Goal: Find specific page/section: Find specific page/section

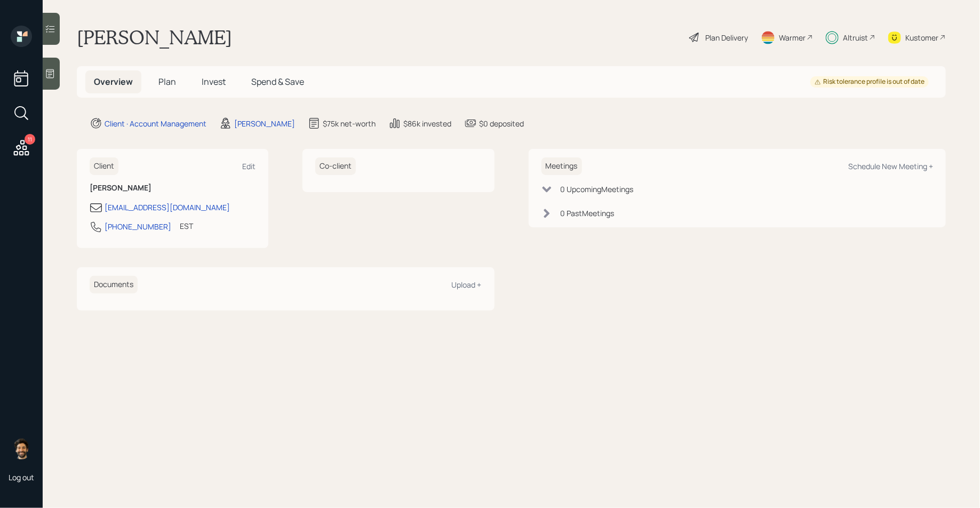
click at [708, 43] on div "Plan Delivery" at bounding box center [726, 37] width 43 height 11
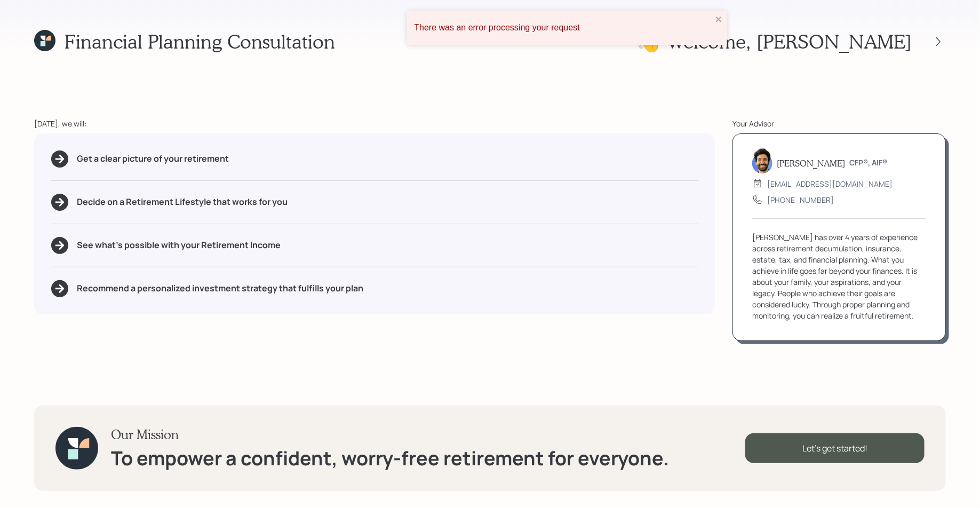
click at [39, 34] on icon at bounding box center [44, 40] width 21 height 21
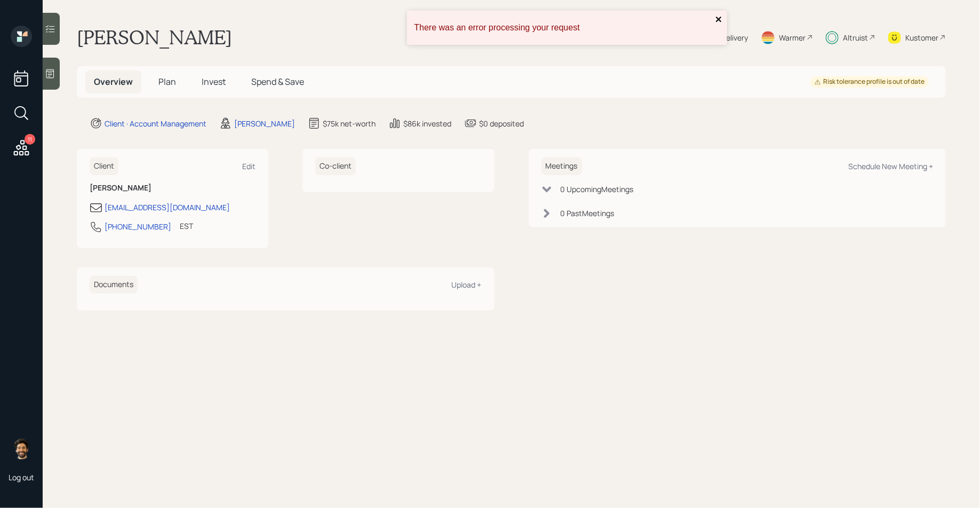
click at [716, 20] on icon "close" at bounding box center [719, 19] width 7 height 9
click at [839, 37] on div "Altruist" at bounding box center [851, 37] width 50 height 23
click at [846, 34] on div "Altruist" at bounding box center [855, 37] width 25 height 11
click at [717, 34] on div "Plan Delivery" at bounding box center [726, 37] width 43 height 11
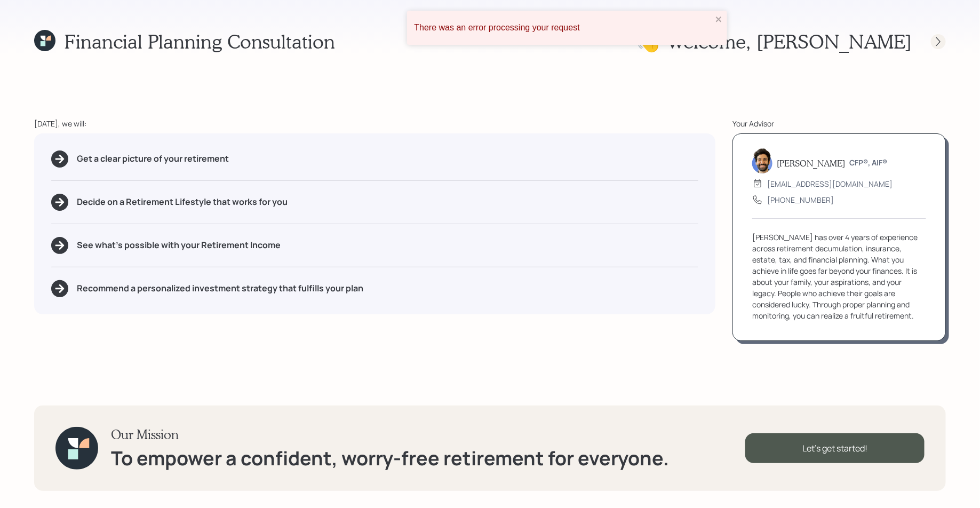
click at [941, 38] on icon at bounding box center [938, 41] width 11 height 11
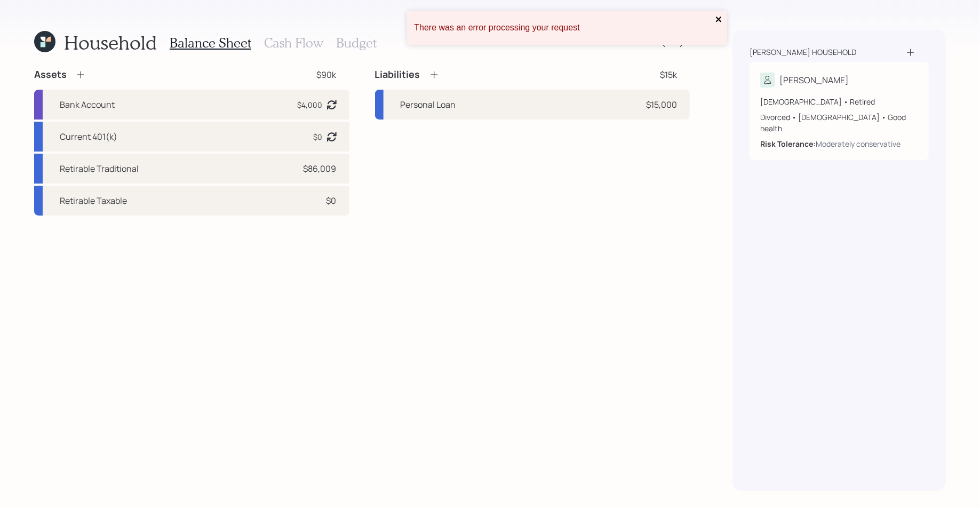
click at [716, 20] on icon "close" at bounding box center [719, 19] width 7 height 9
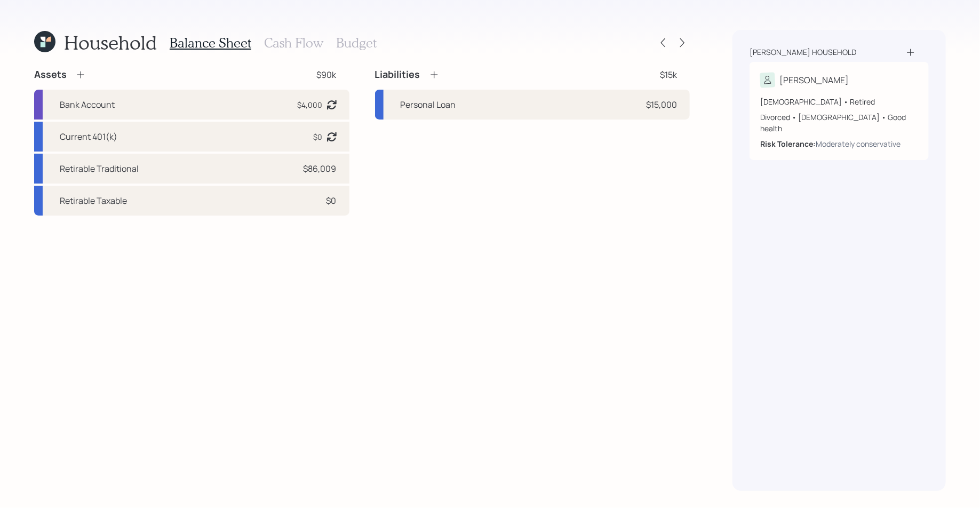
click at [42, 45] on icon at bounding box center [43, 44] width 5 height 5
